Goal: Task Accomplishment & Management: Complete application form

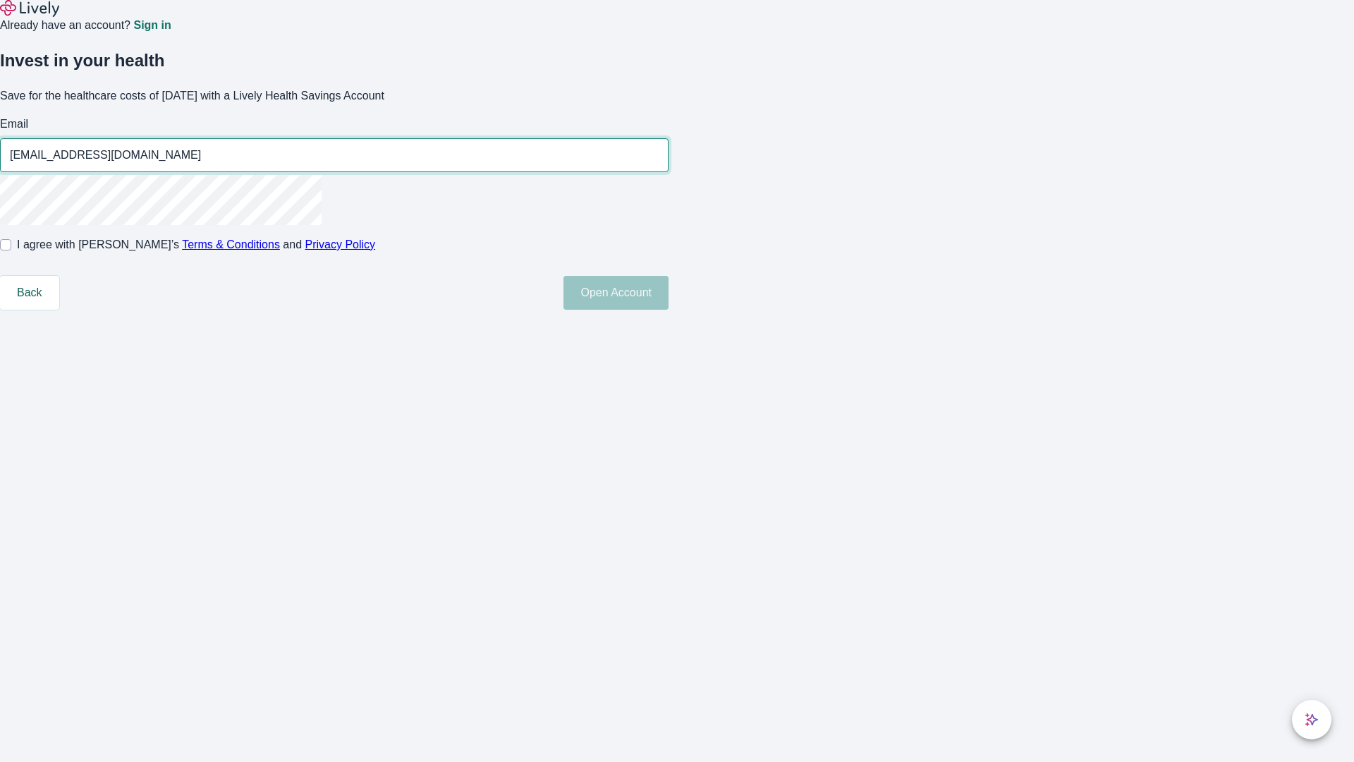
type input "[EMAIL_ADDRESS][DOMAIN_NAME]"
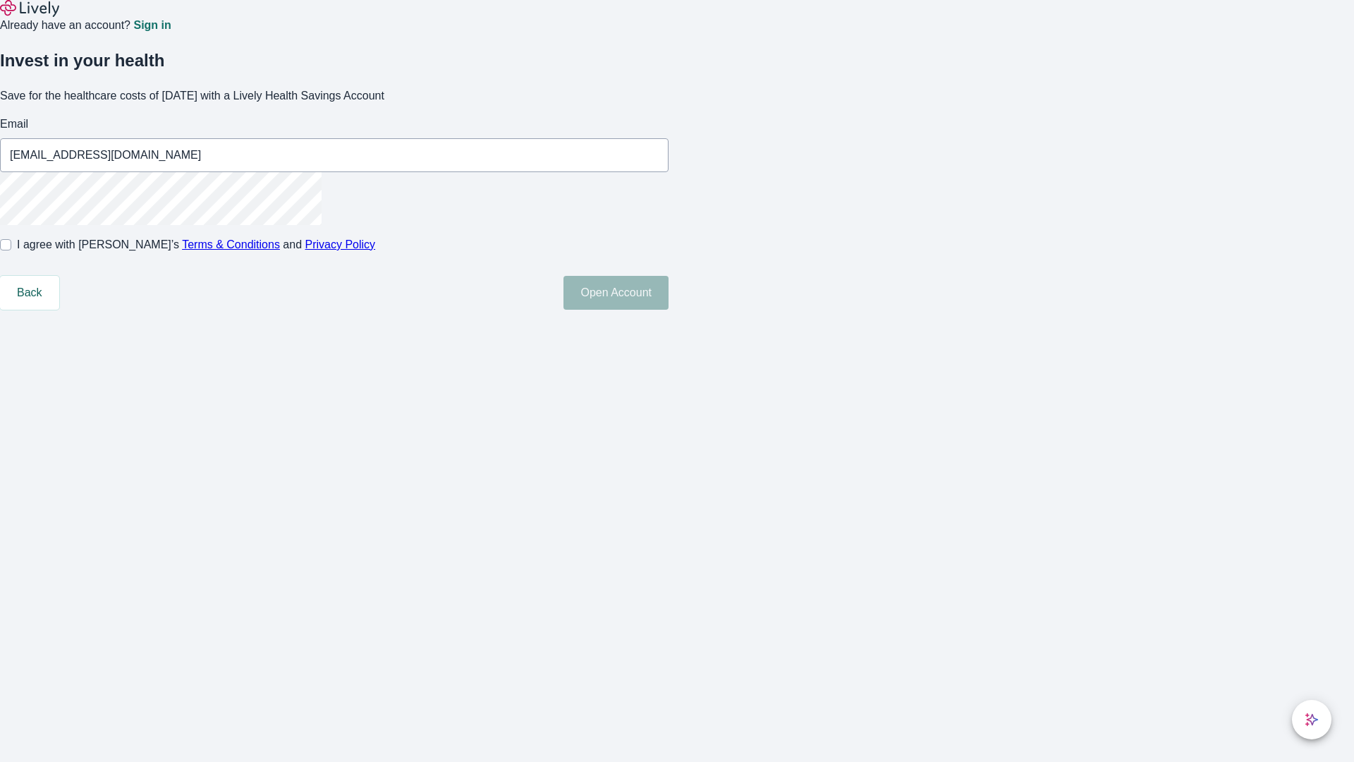
click at [11, 250] on input "I agree with Lively’s Terms & Conditions and Privacy Policy" at bounding box center [5, 244] width 11 height 11
checkbox input "true"
click at [669, 310] on button "Open Account" at bounding box center [615, 293] width 105 height 34
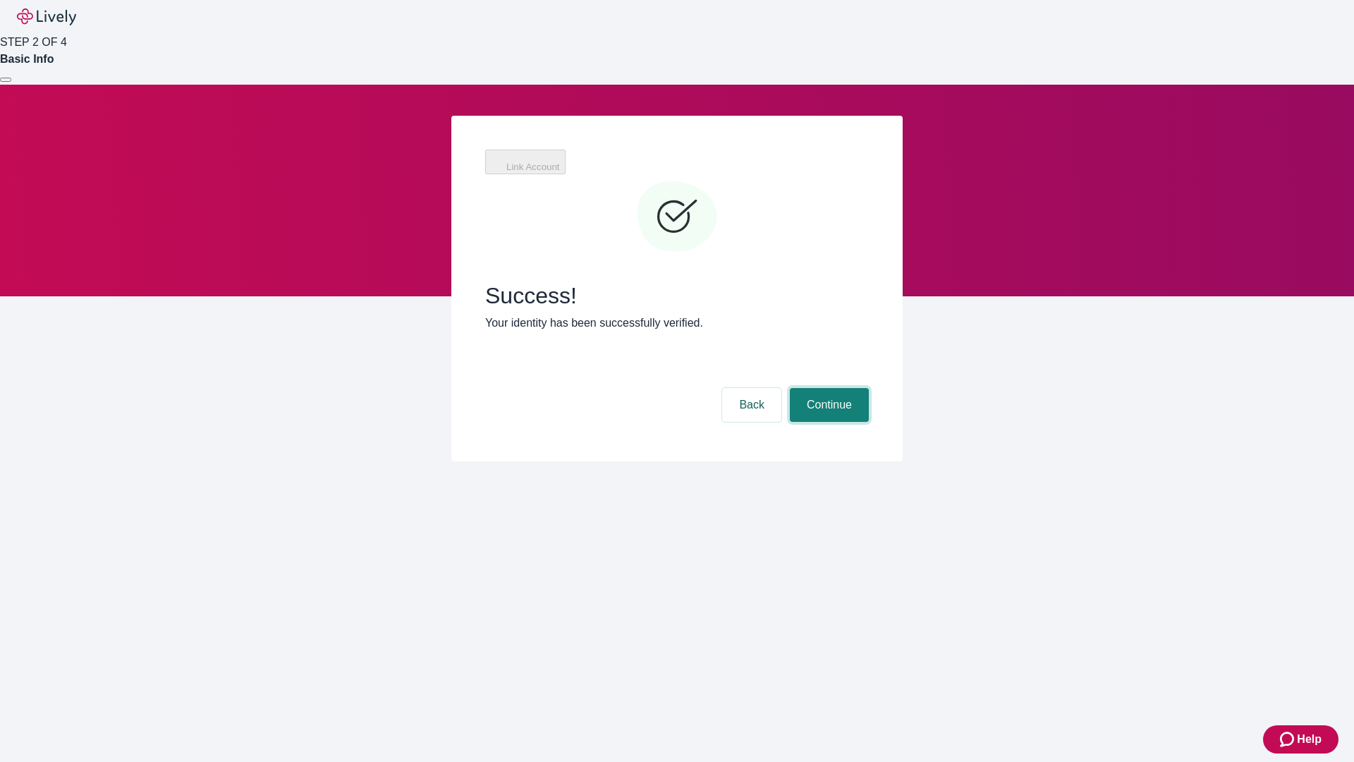
click at [827, 388] on button "Continue" at bounding box center [829, 405] width 79 height 34
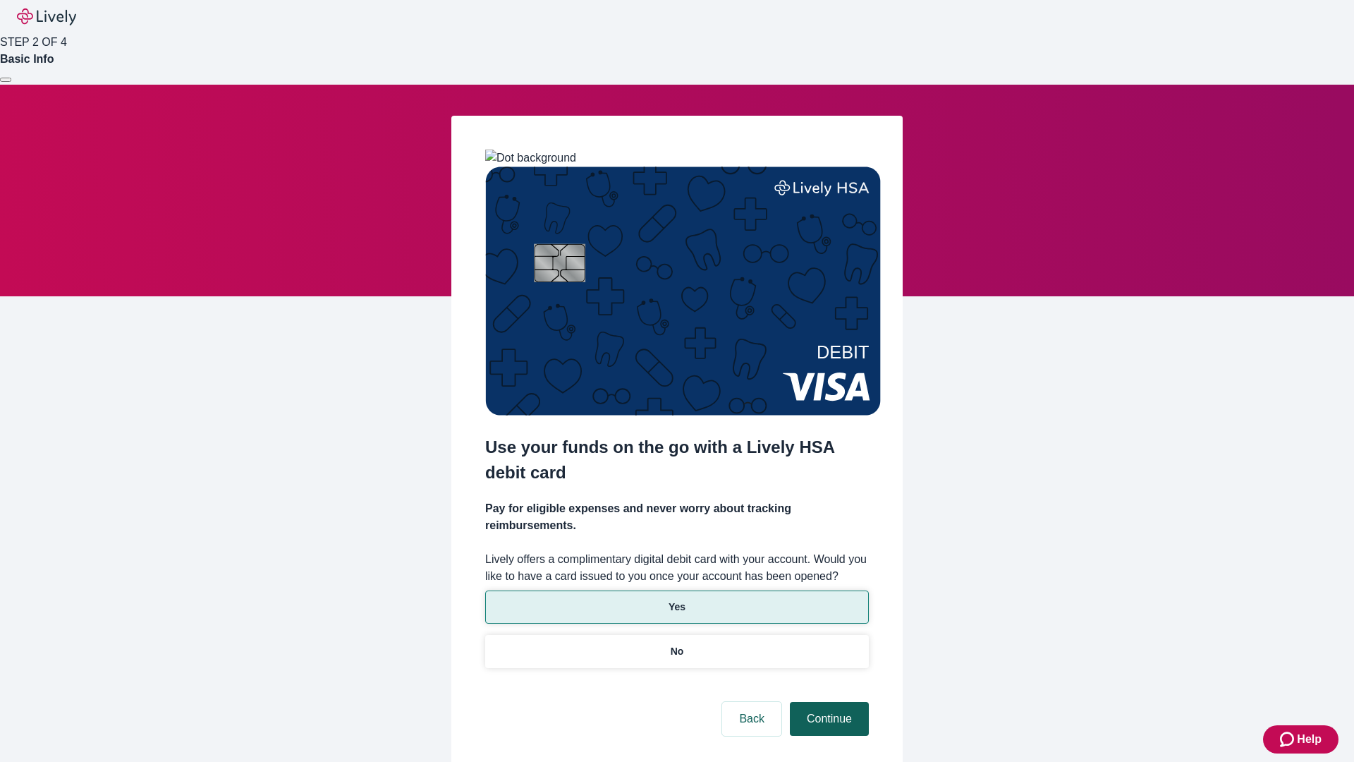
click at [676, 599] on p "Yes" at bounding box center [677, 606] width 17 height 15
click at [827, 702] on button "Continue" at bounding box center [829, 719] width 79 height 34
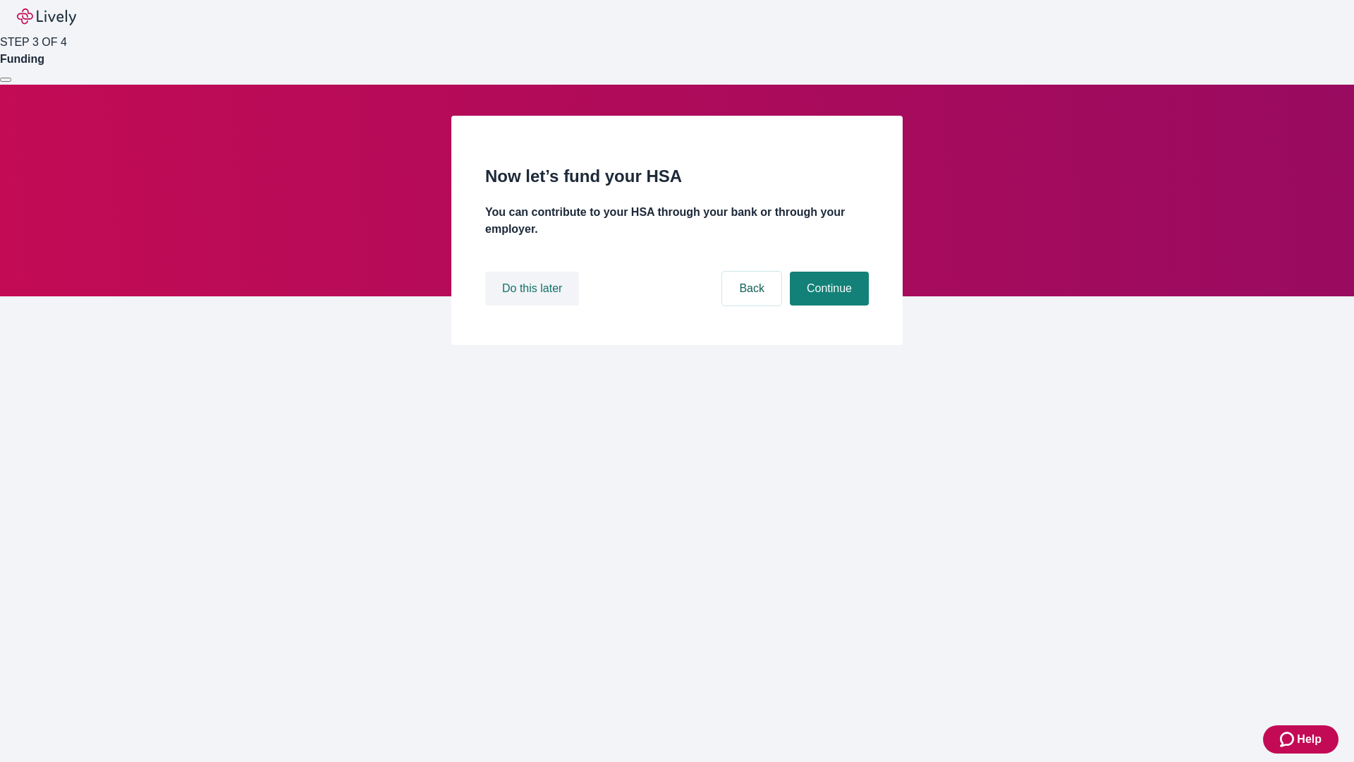
click at [534, 305] on button "Do this later" at bounding box center [532, 288] width 94 height 34
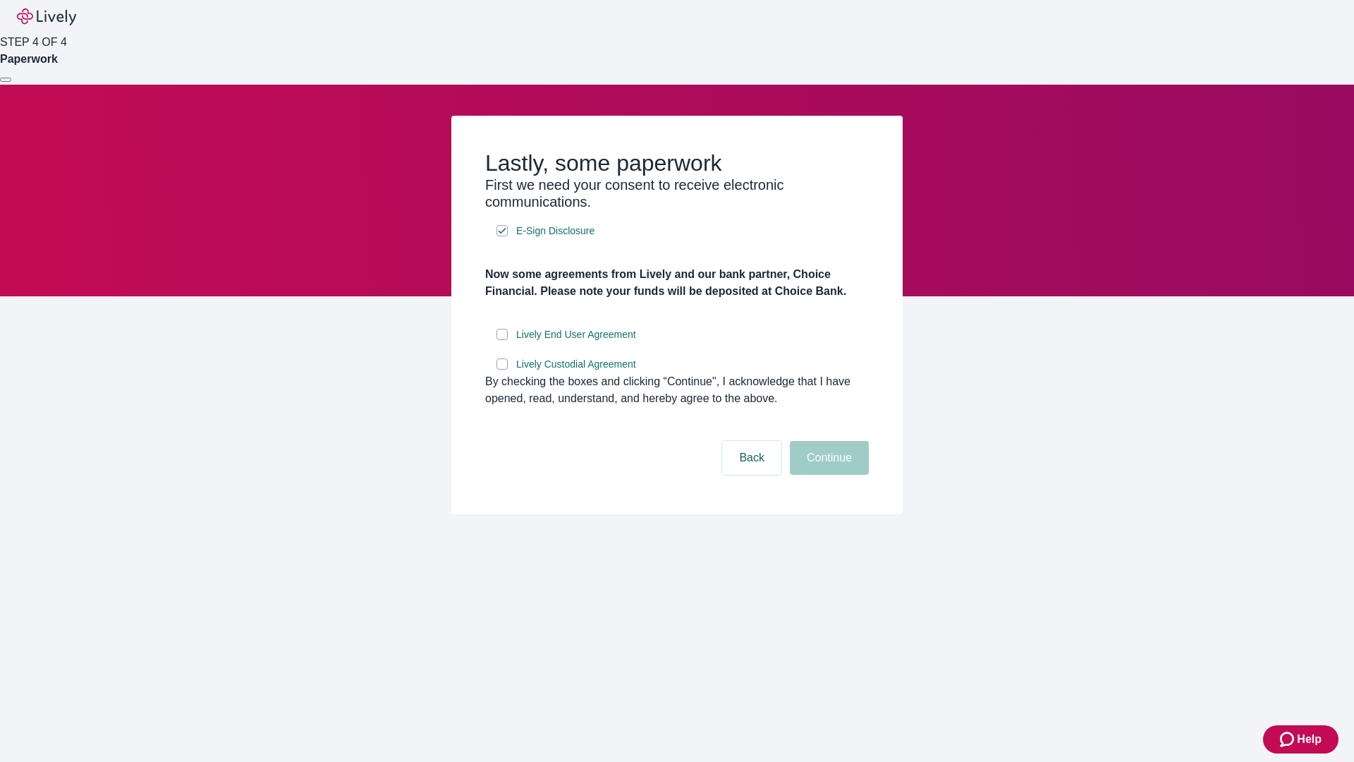
click at [502, 340] on input "Lively End User Agreement" at bounding box center [501, 334] width 11 height 11
checkbox input "true"
click at [502, 370] on input "Lively Custodial Agreement" at bounding box center [501, 363] width 11 height 11
checkbox input "true"
click at [827, 475] on button "Continue" at bounding box center [829, 458] width 79 height 34
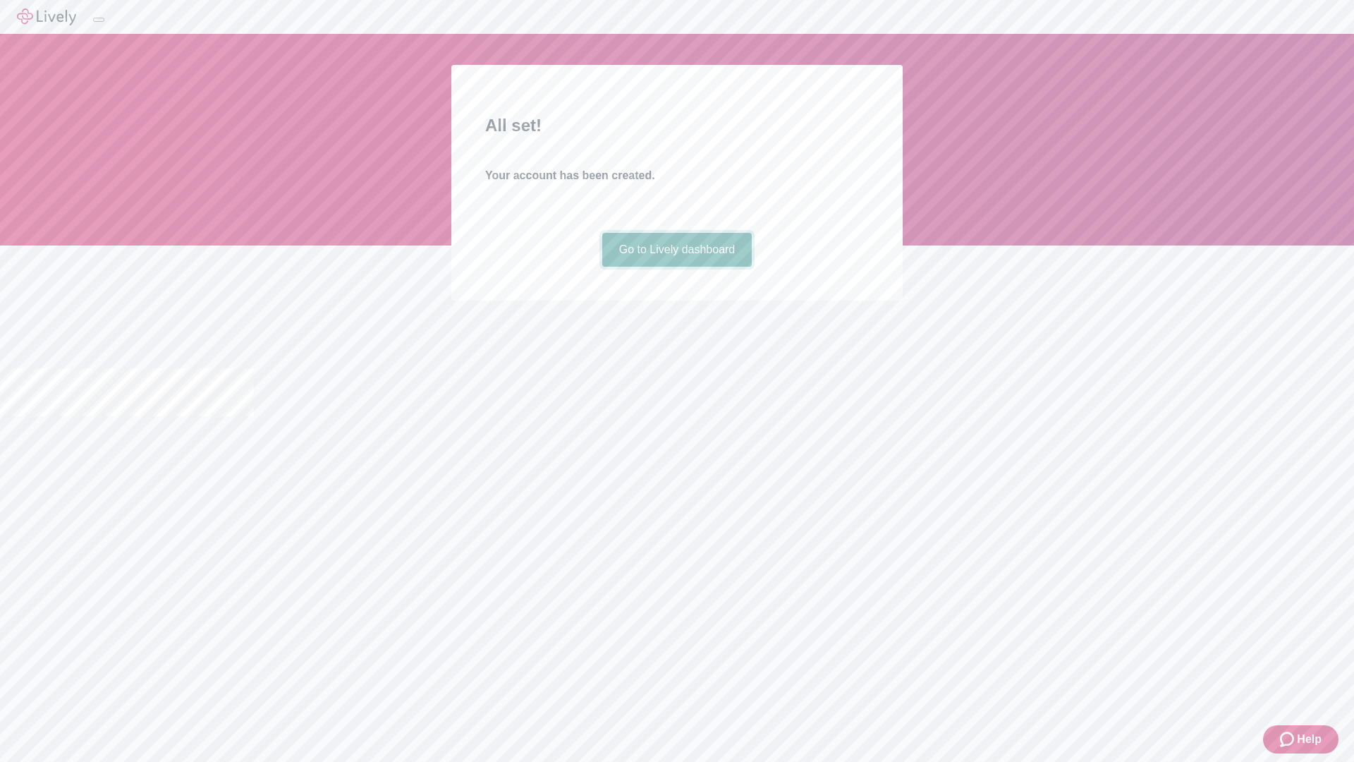
click at [676, 267] on link "Go to Lively dashboard" at bounding box center [677, 250] width 150 height 34
